Goal: Information Seeking & Learning: Learn about a topic

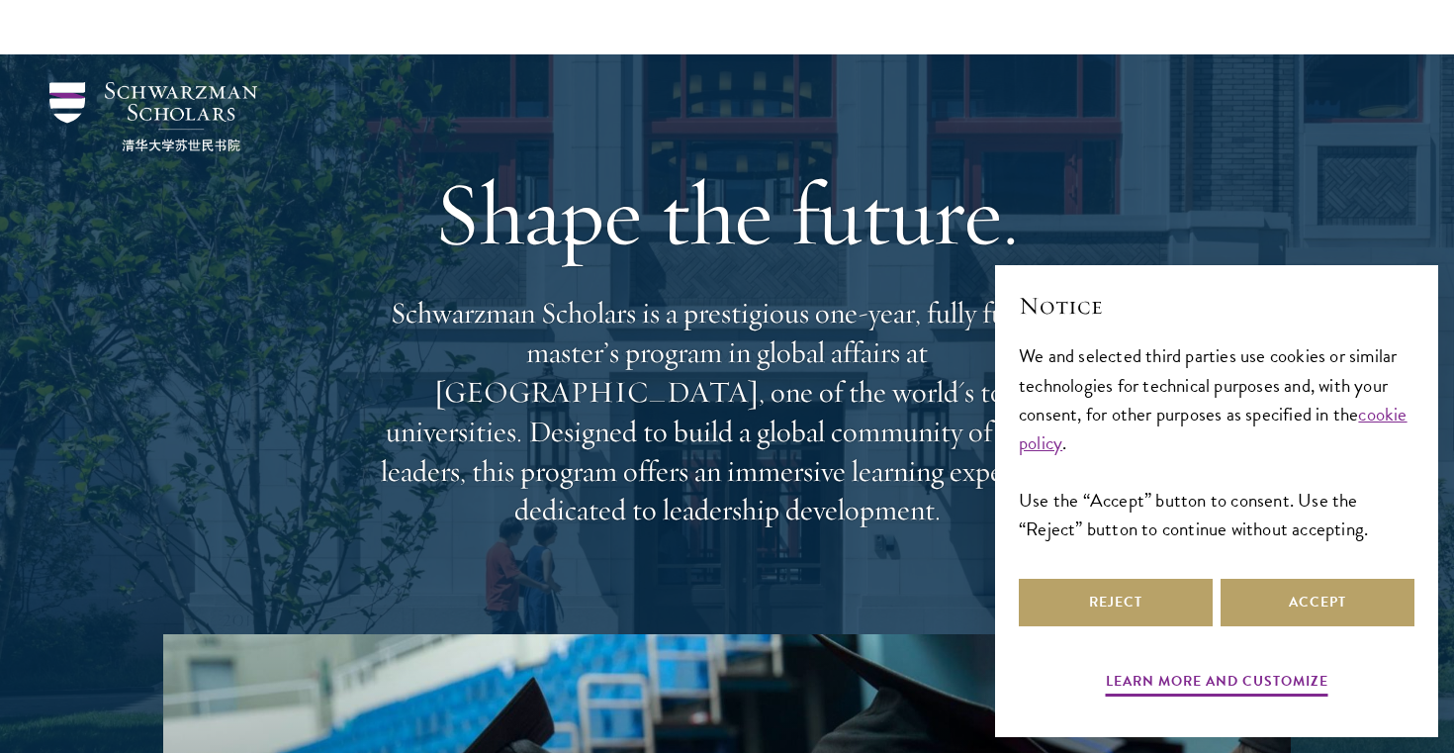
scroll to position [320, 0]
